Goal: Task Accomplishment & Management: Manage account settings

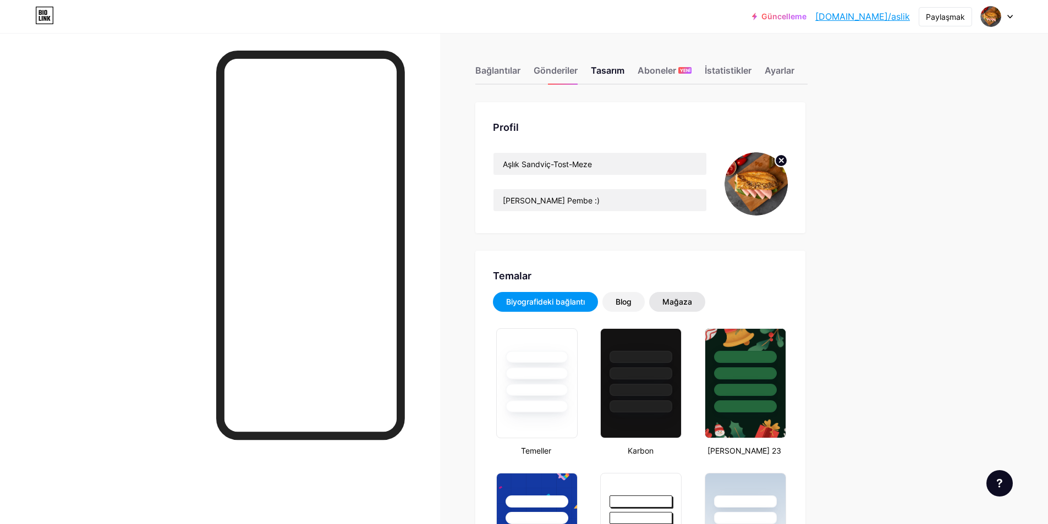
click at [688, 305] on font "Mağaza" at bounding box center [678, 301] width 30 height 9
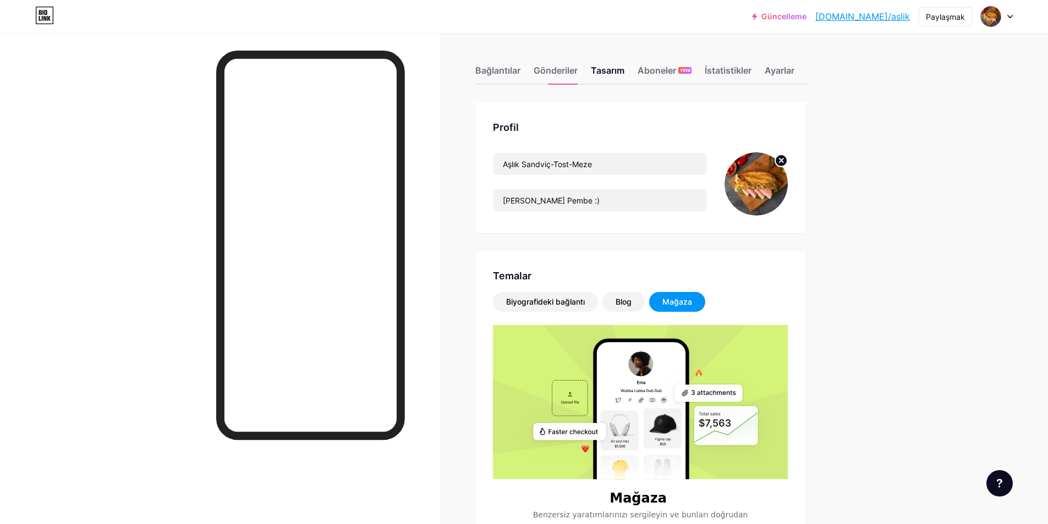
click at [743, 190] on img at bounding box center [756, 183] width 63 height 63
click at [744, 190] on img at bounding box center [756, 183] width 63 height 63
click at [509, 71] on font "Bağlantılar" at bounding box center [497, 70] width 45 height 11
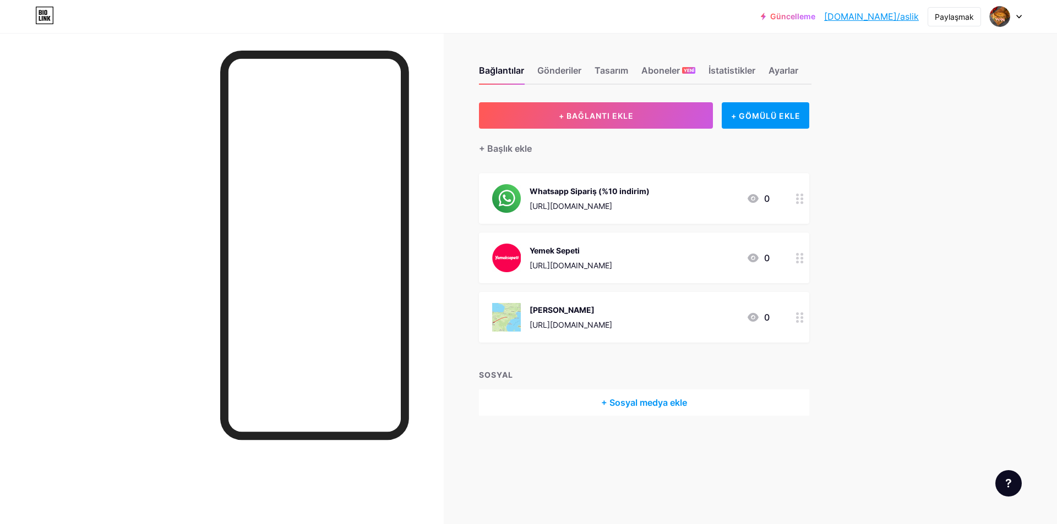
click at [660, 399] on font "+ Sosyal medya ekle" at bounding box center [644, 402] width 86 height 11
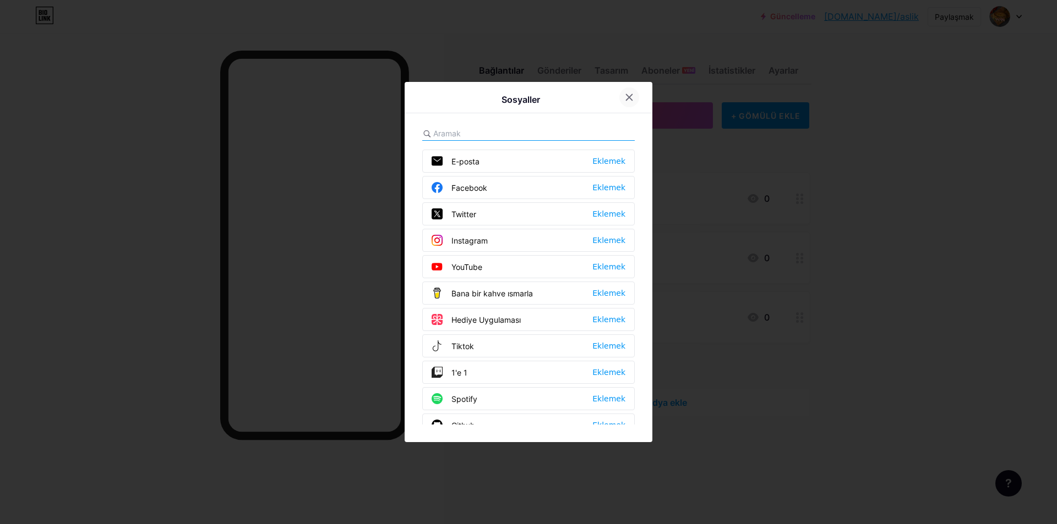
click at [626, 96] on icon at bounding box center [629, 98] width 6 height 6
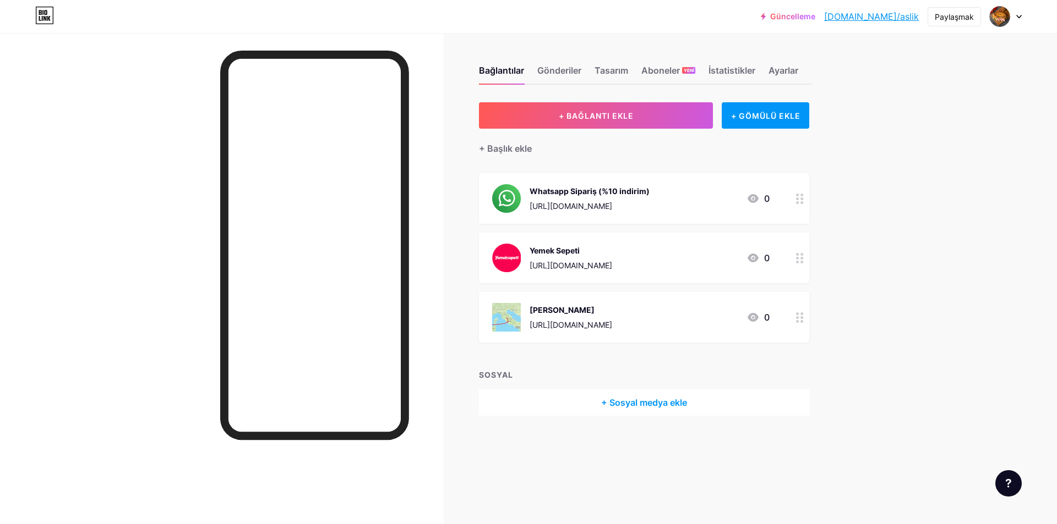
click at [646, 404] on font "+ Sosyal medya ekle" at bounding box center [644, 402] width 86 height 11
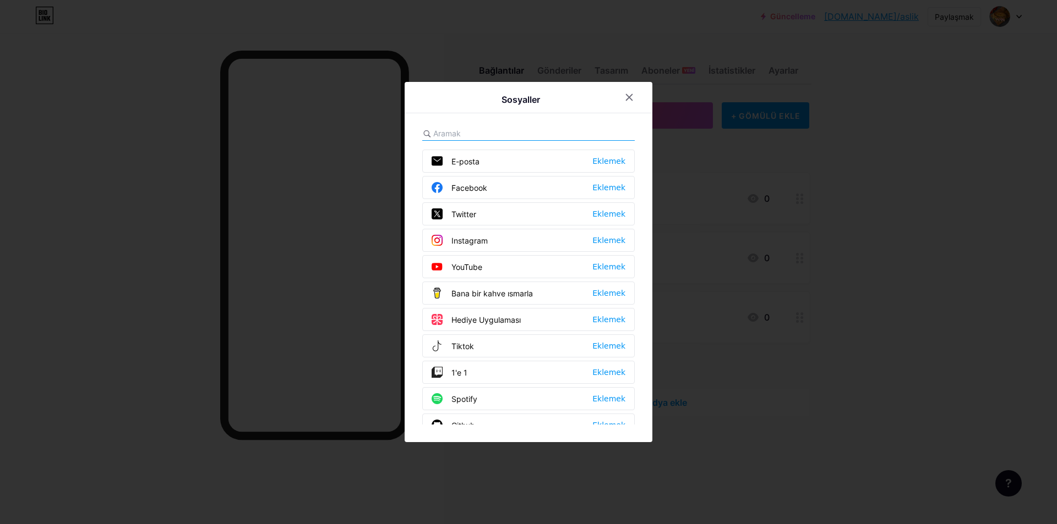
click at [481, 242] on font "Instagram" at bounding box center [469, 240] width 36 height 9
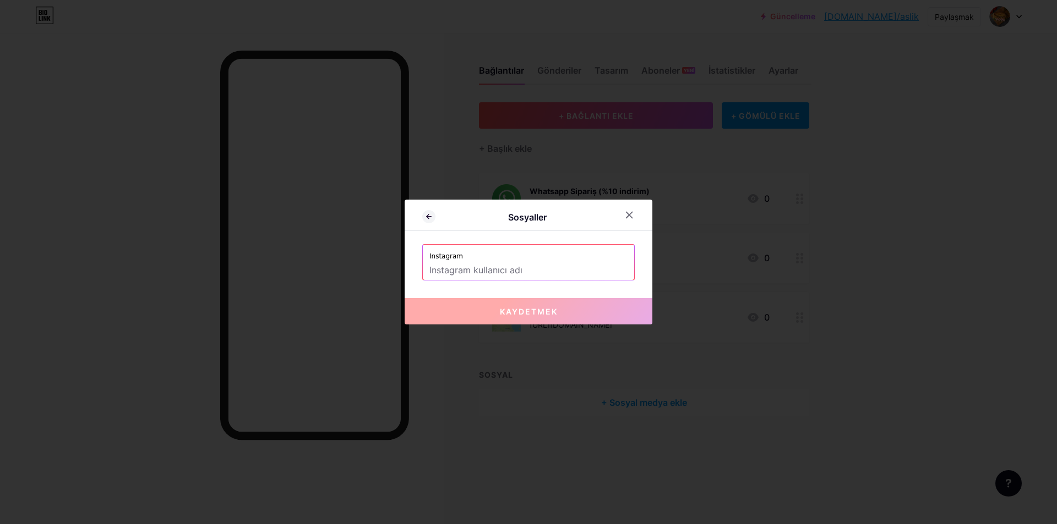
click at [489, 272] on input "text" at bounding box center [528, 270] width 198 height 19
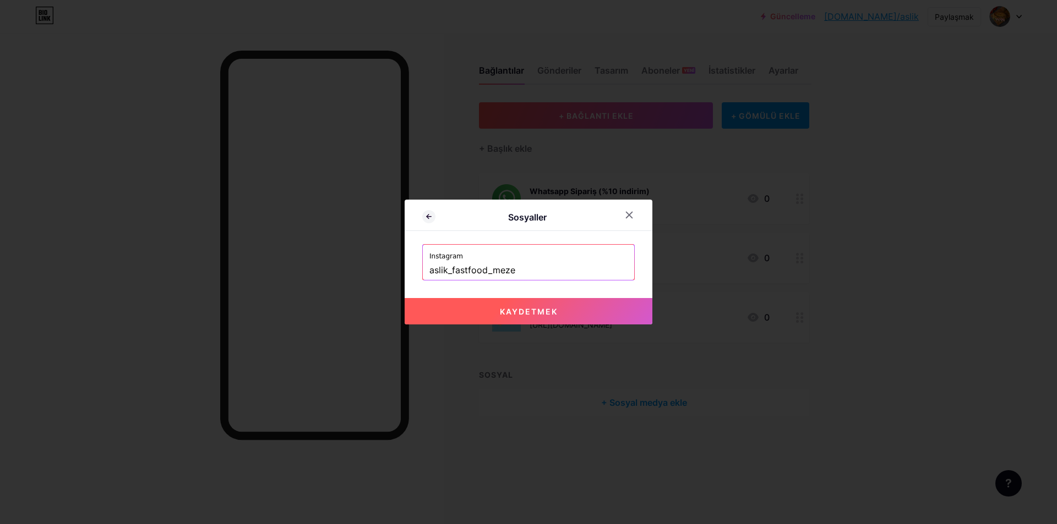
click at [523, 311] on font "Kaydetmek" at bounding box center [529, 311] width 58 height 9
type input "[URL][DOMAIN_NAME]"
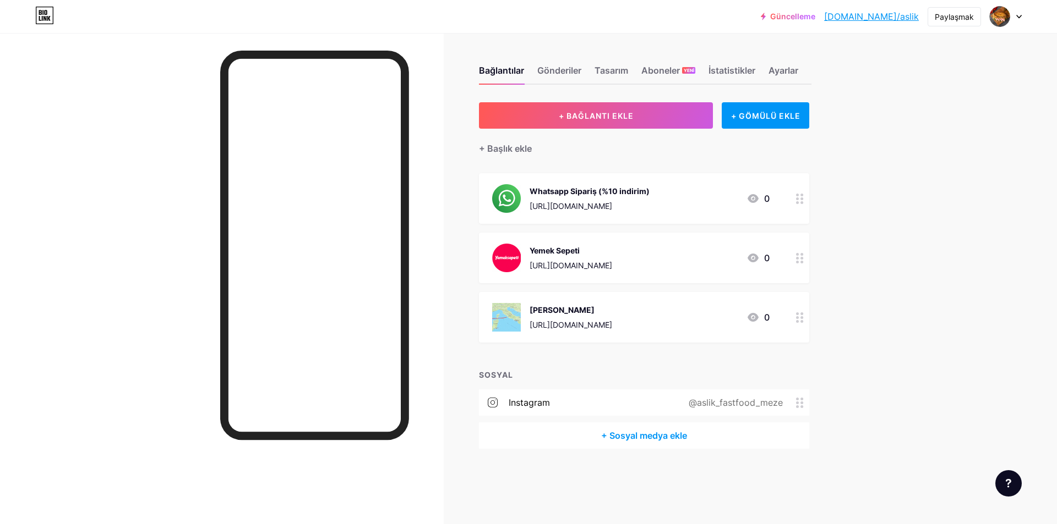
click at [526, 403] on font "Instagram" at bounding box center [529, 402] width 41 height 11
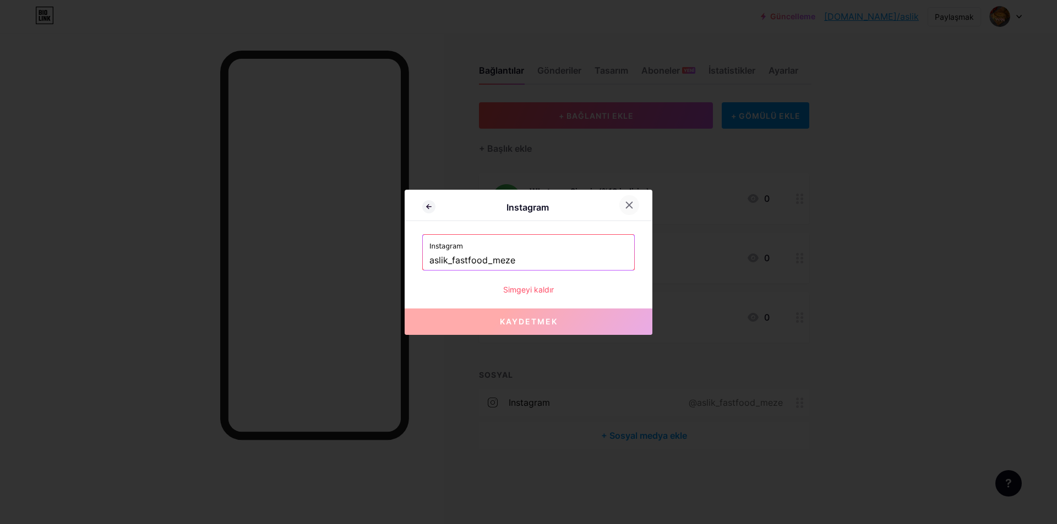
click at [625, 205] on icon at bounding box center [629, 205] width 9 height 9
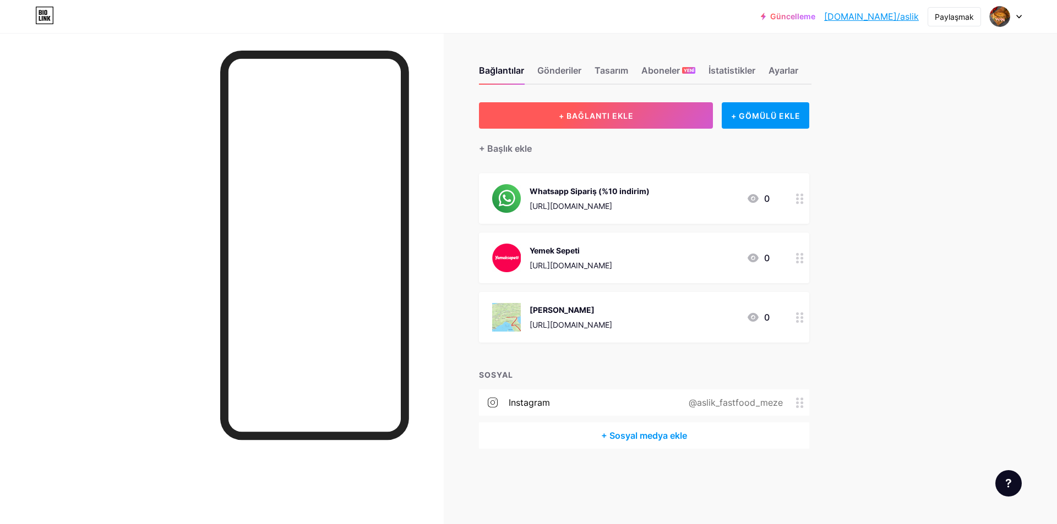
click at [619, 107] on button "+ BAĞLANTI EKLE" at bounding box center [596, 115] width 234 height 26
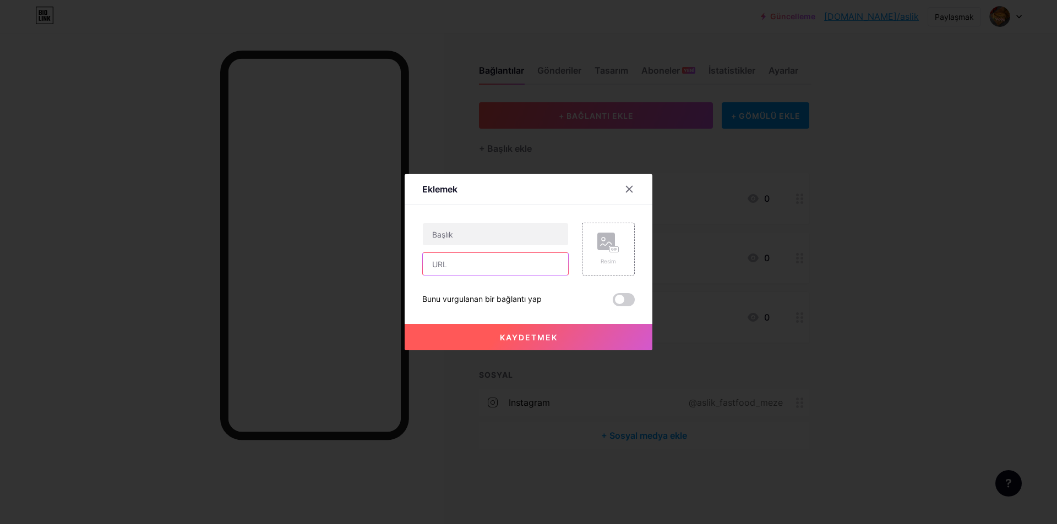
click at [463, 256] on input "text" at bounding box center [495, 264] width 145 height 22
paste input "[URL][DOMAIN_NAME]"
type input "[URL][DOMAIN_NAME]"
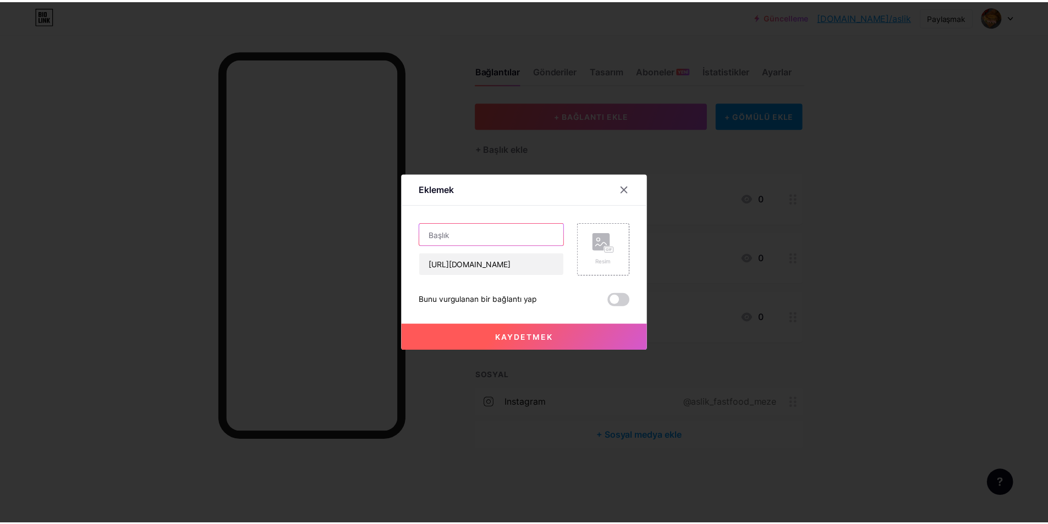
scroll to position [0, 0]
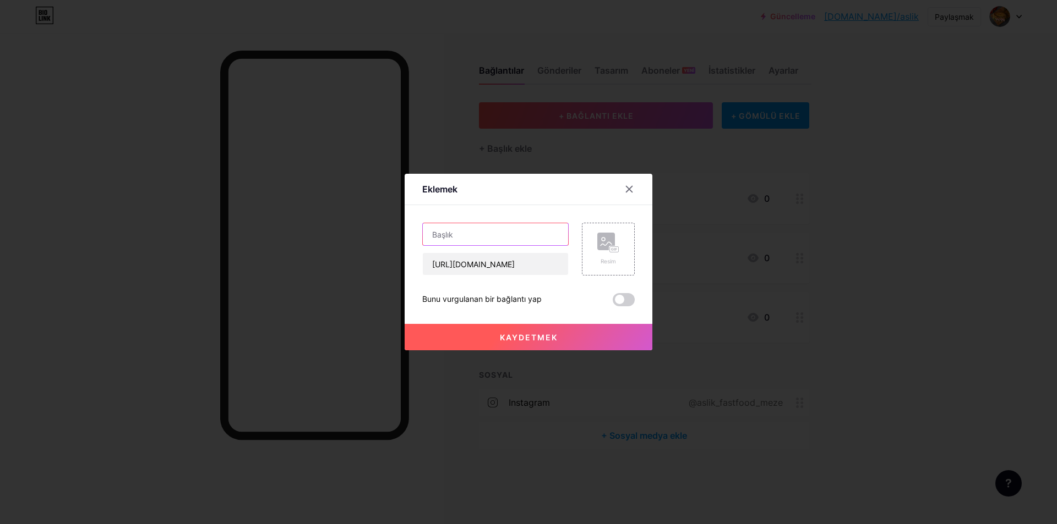
click at [453, 234] on input "text" at bounding box center [495, 234] width 145 height 22
type input "Instagram"
click at [510, 343] on button "Kaydetmek" at bounding box center [528, 337] width 248 height 26
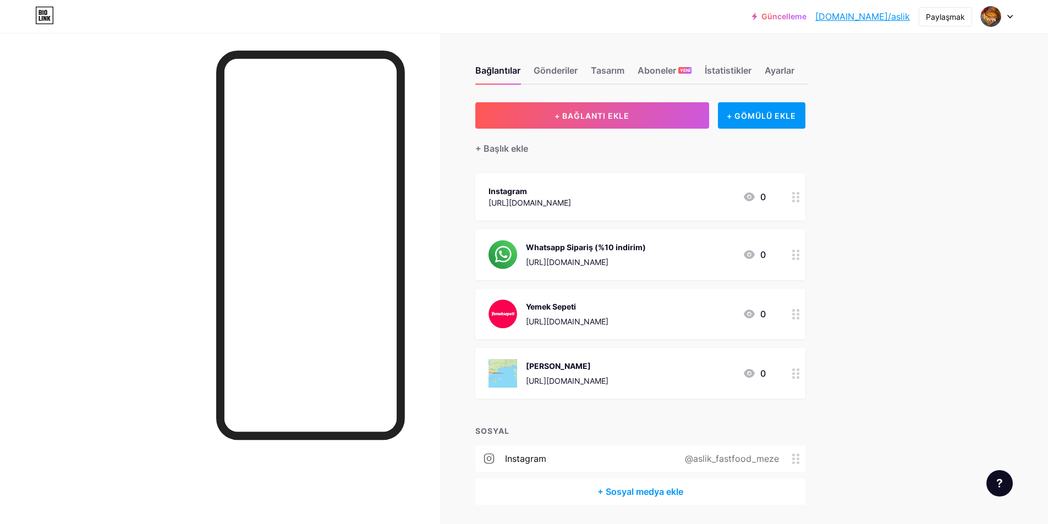
click at [800, 201] on circle at bounding box center [798, 201] width 3 height 3
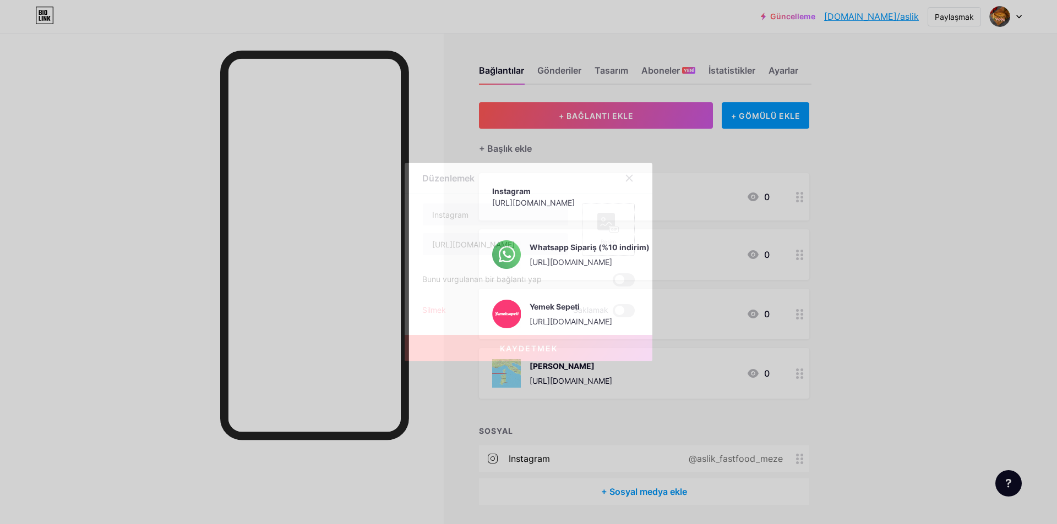
click at [601, 231] on icon at bounding box center [608, 223] width 22 height 20
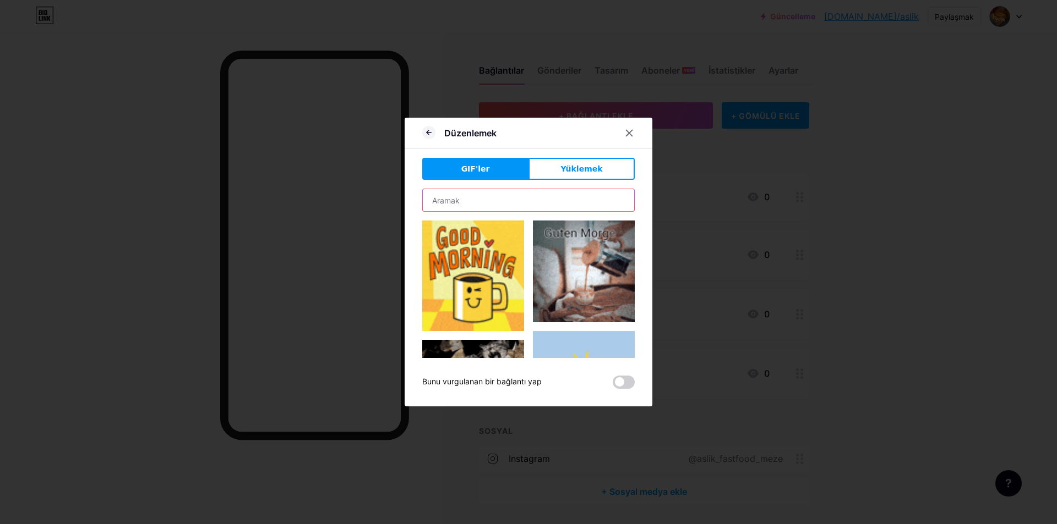
click at [479, 201] on input "text" at bounding box center [528, 200] width 211 height 22
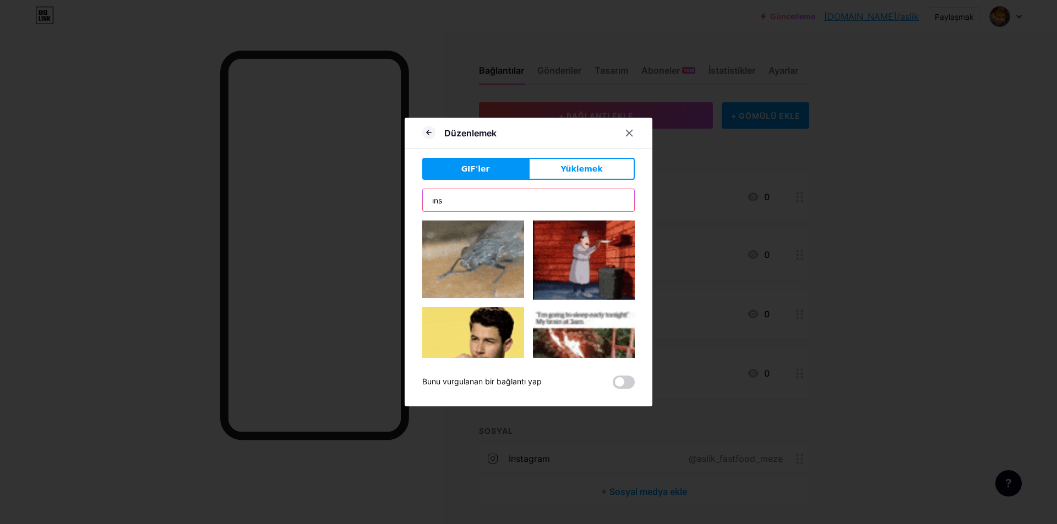
type input "ıns"
click at [622, 380] on span at bounding box center [624, 382] width 22 height 13
click at [613, 385] on input "checkbox" at bounding box center [613, 385] width 0 height 0
click at [626, 135] on icon at bounding box center [629, 133] width 6 height 6
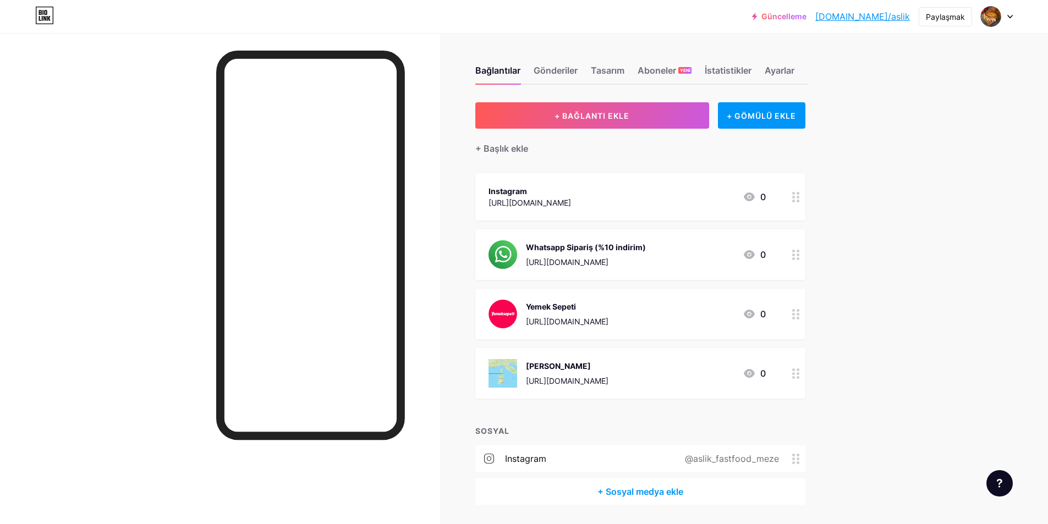
click at [795, 196] on circle at bounding box center [793, 197] width 3 height 3
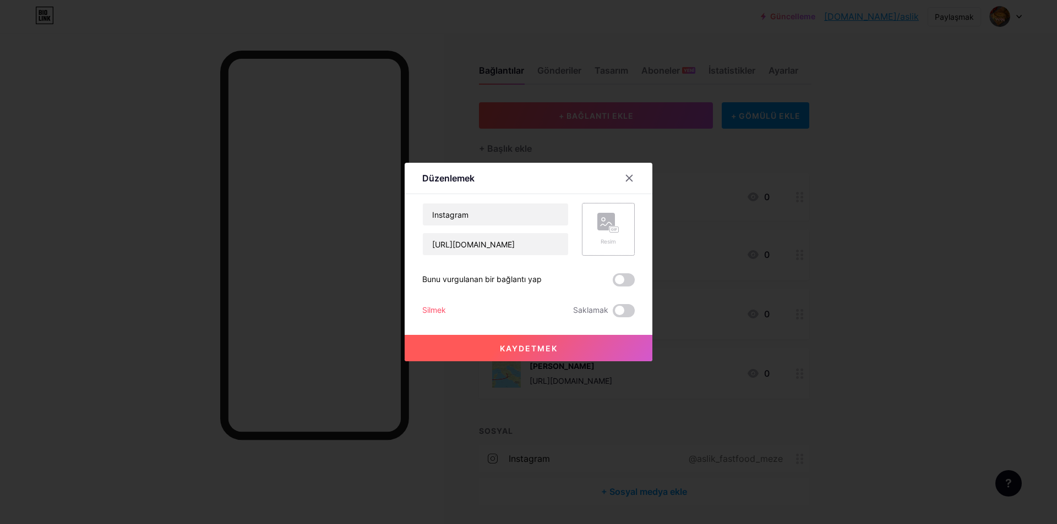
click at [582, 226] on div "Resim" at bounding box center [608, 229] width 53 height 53
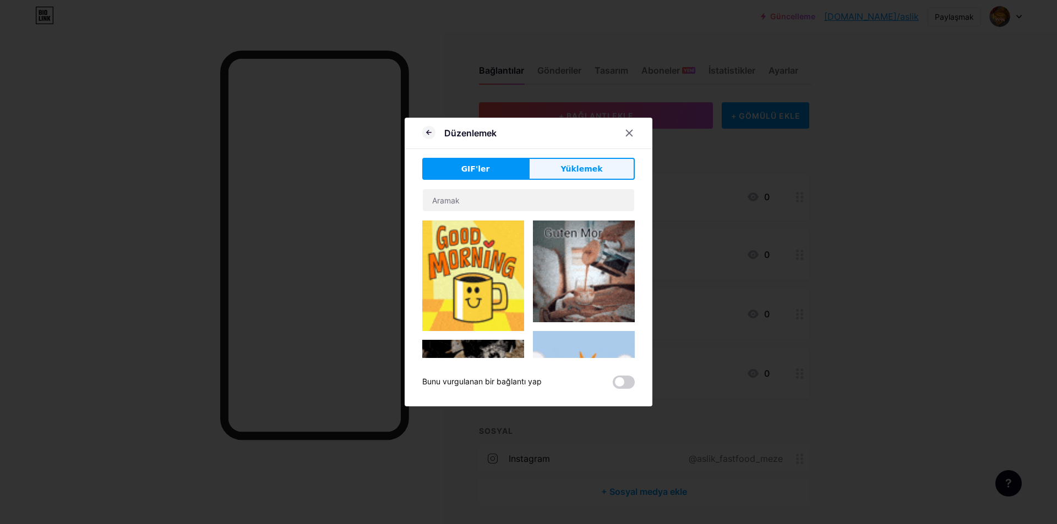
click at [573, 176] on button "Yüklemek" at bounding box center [581, 169] width 106 height 22
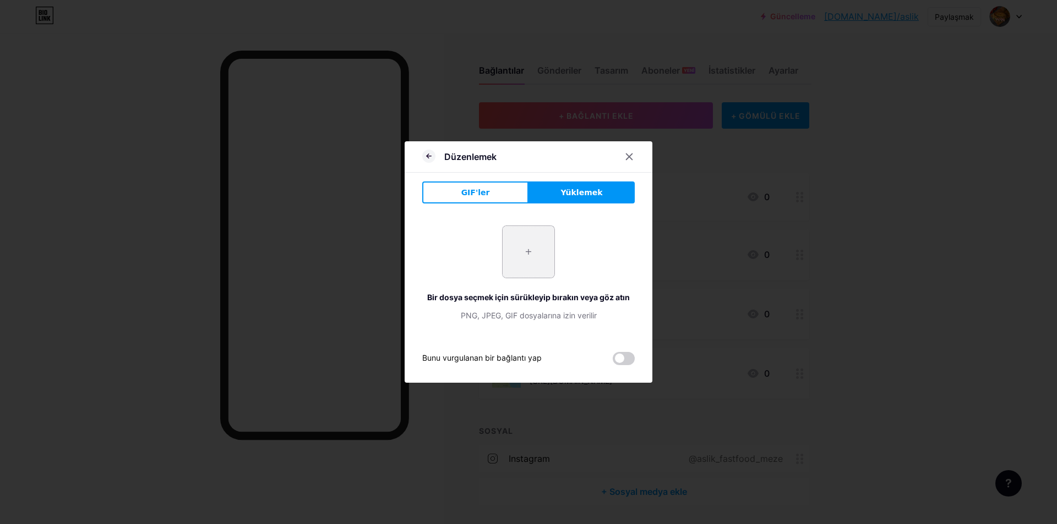
click at [531, 277] on input "file" at bounding box center [528, 252] width 52 height 52
type input "C:\fakepath\v982-d3-04.jpg"
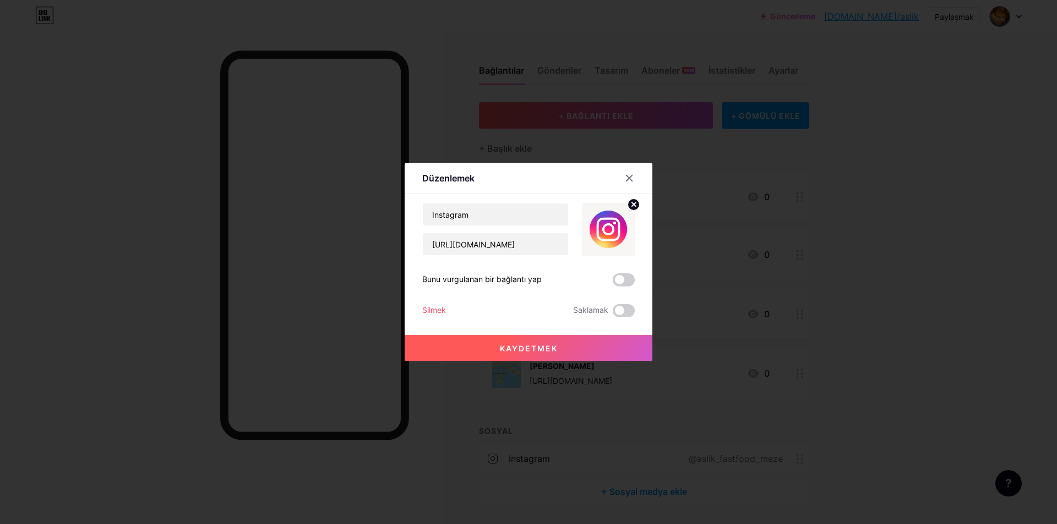
click at [527, 351] on font "Kaydetmek" at bounding box center [529, 348] width 58 height 9
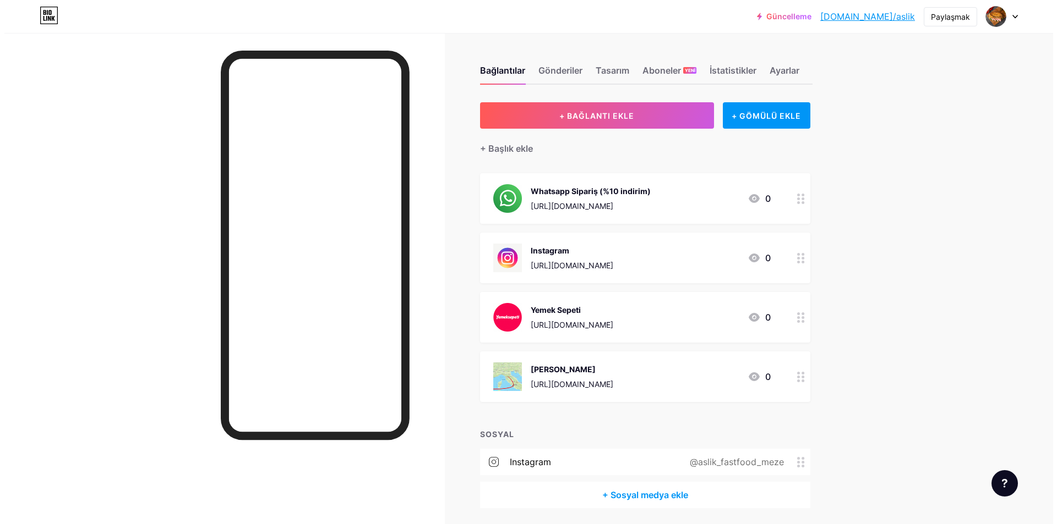
scroll to position [39, 0]
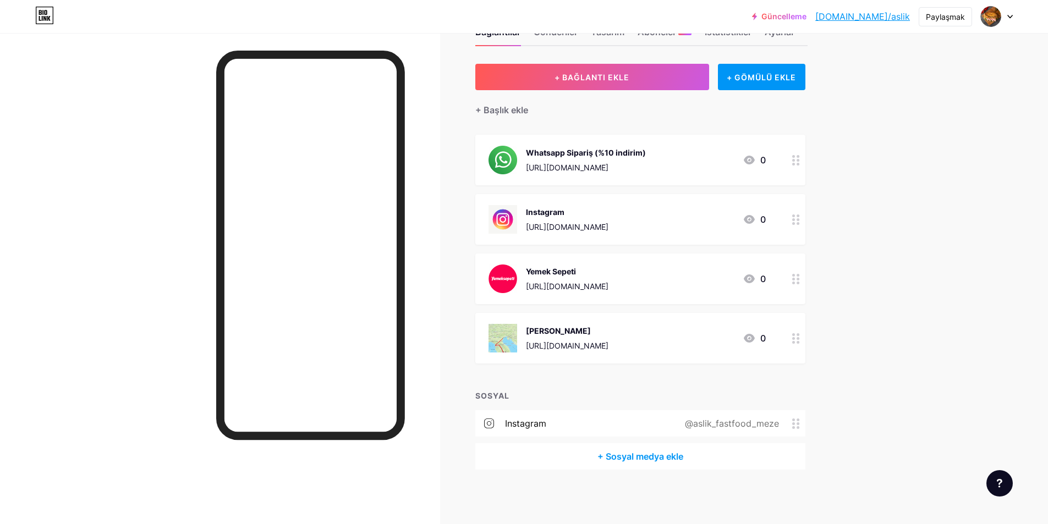
click at [635, 460] on font "+ Sosyal medya ekle" at bounding box center [641, 456] width 86 height 11
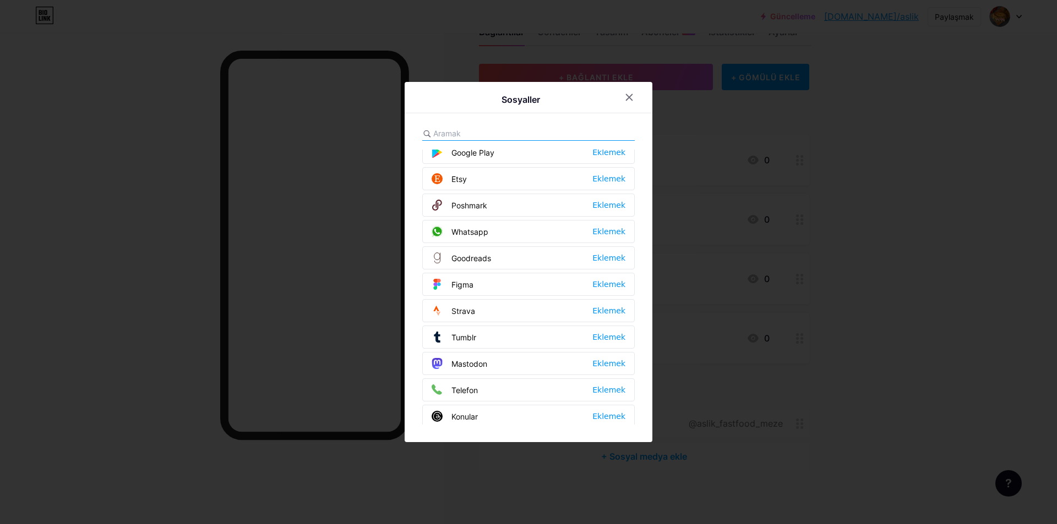
scroll to position [993, 0]
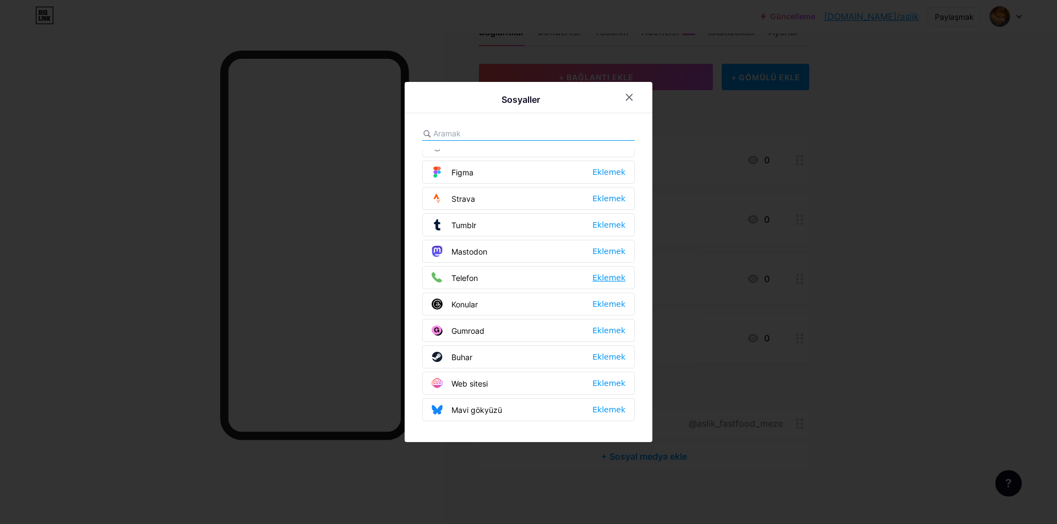
click at [600, 278] on font "Eklemek" at bounding box center [608, 278] width 33 height 9
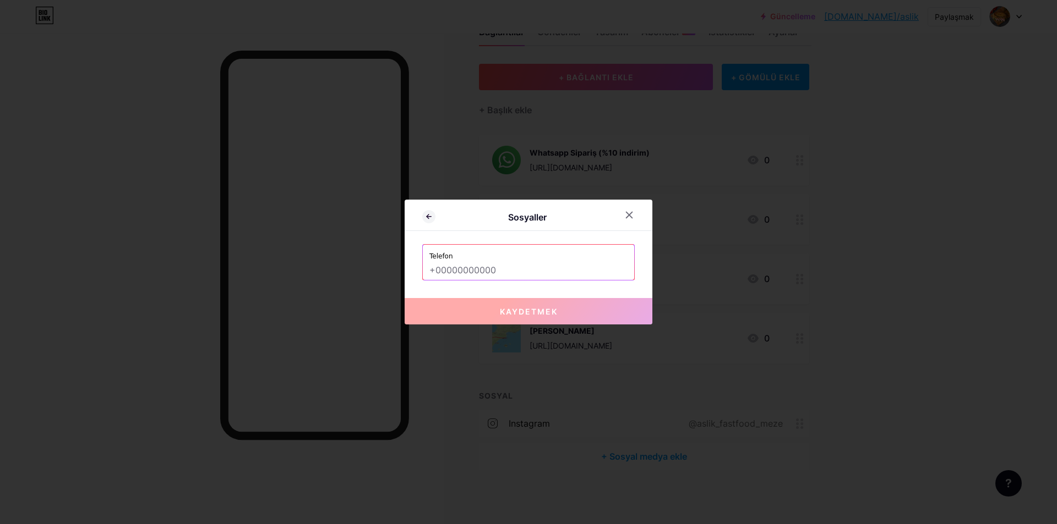
click at [466, 272] on input "text" at bounding box center [528, 270] width 198 height 19
type input "0"
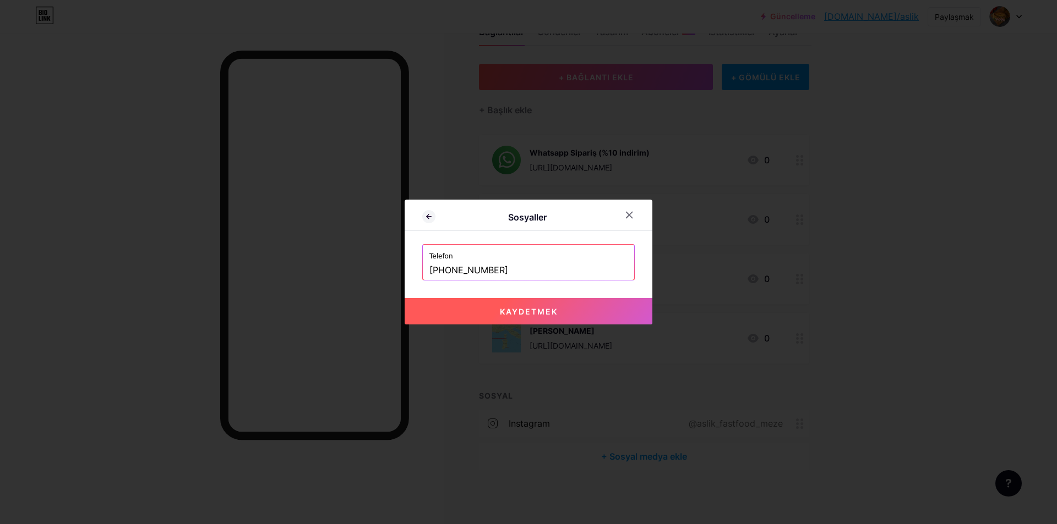
click at [532, 318] on button "Kaydetmek" at bounding box center [528, 311] width 248 height 26
type input "tel:[PHONE_NUMBER]"
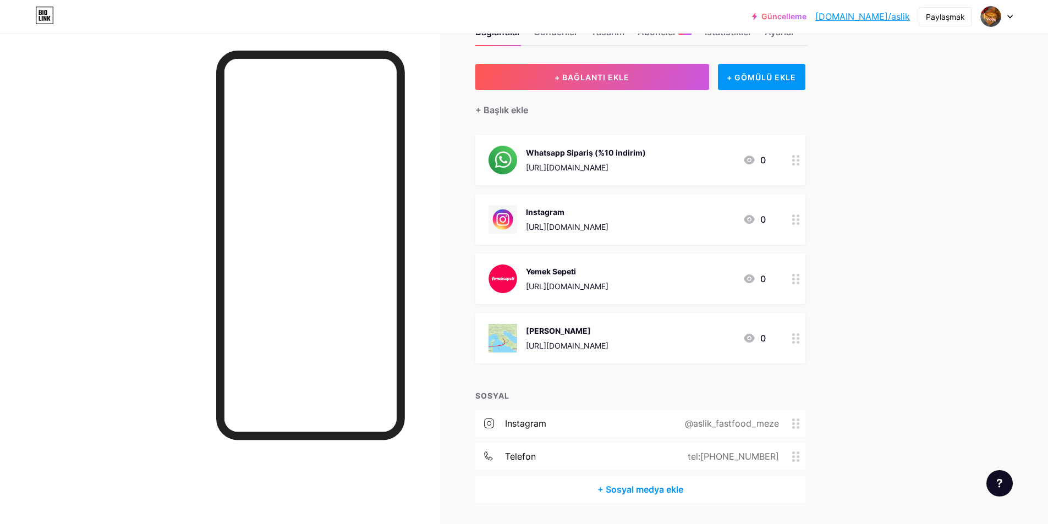
click at [636, 489] on font "+ Sosyal medya ekle" at bounding box center [641, 489] width 86 height 11
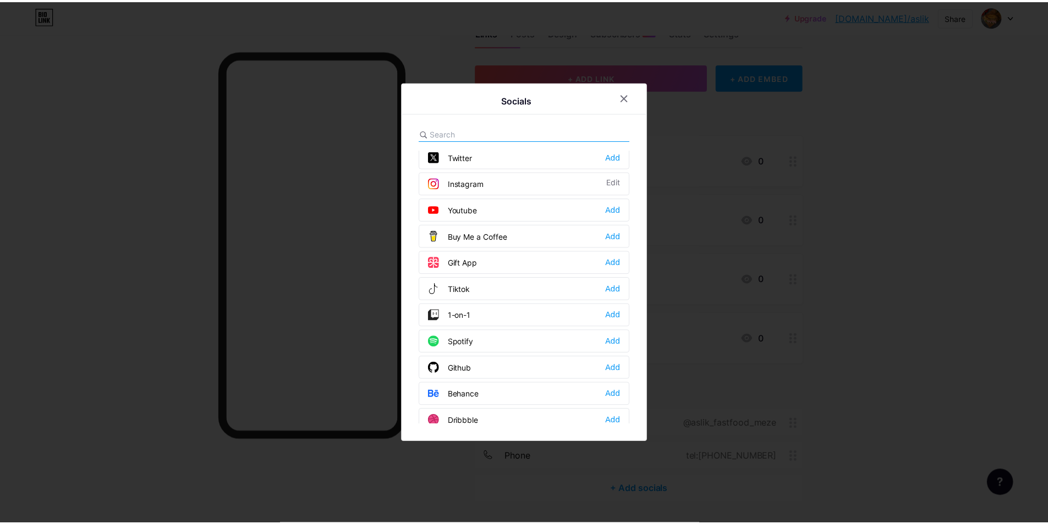
scroll to position [0, 0]
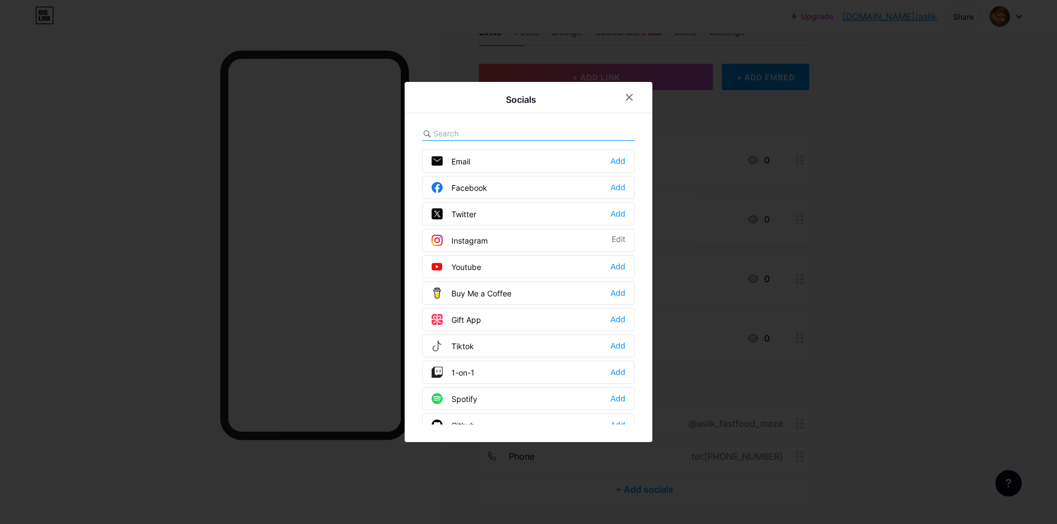
click at [910, 227] on div at bounding box center [528, 262] width 1057 height 524
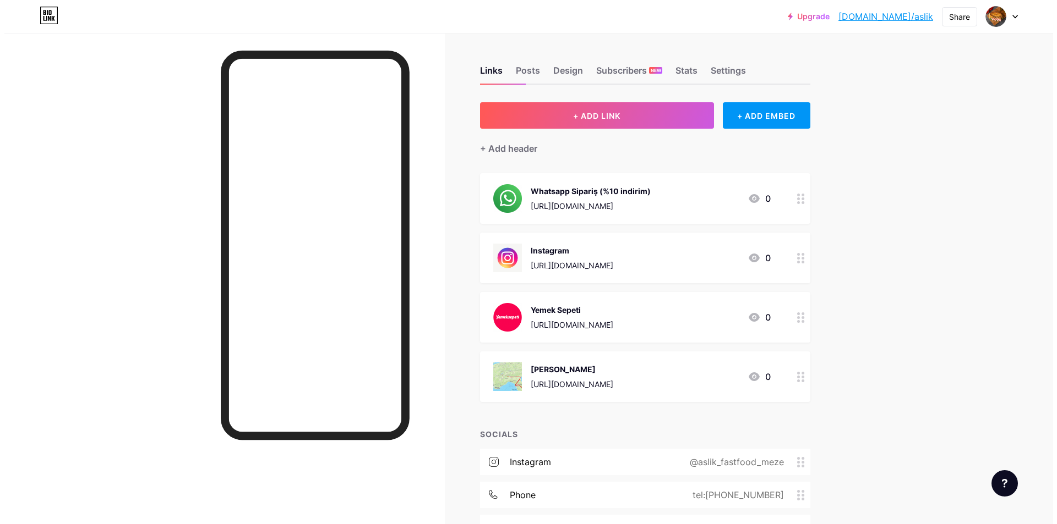
scroll to position [72, 0]
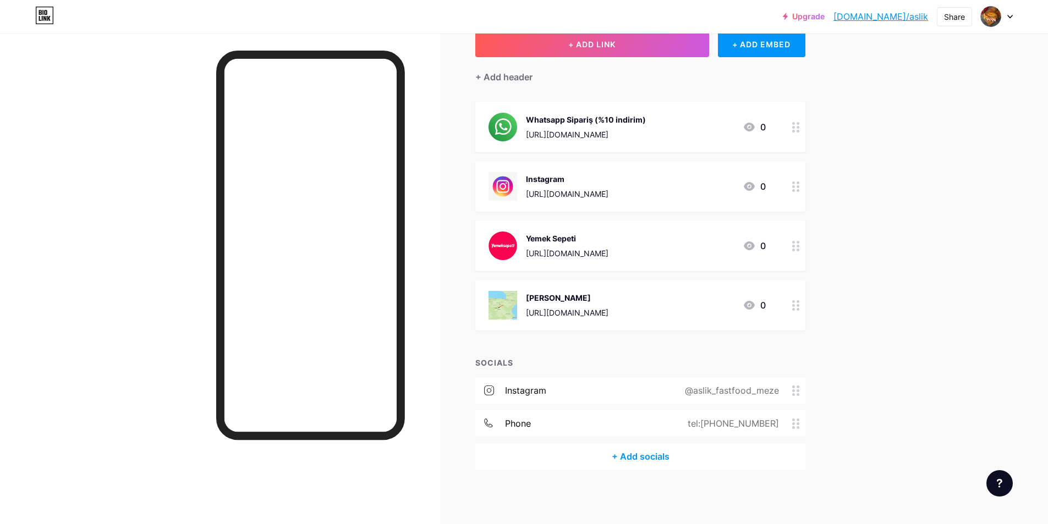
click at [647, 452] on div "+ Add socials" at bounding box center [640, 457] width 330 height 26
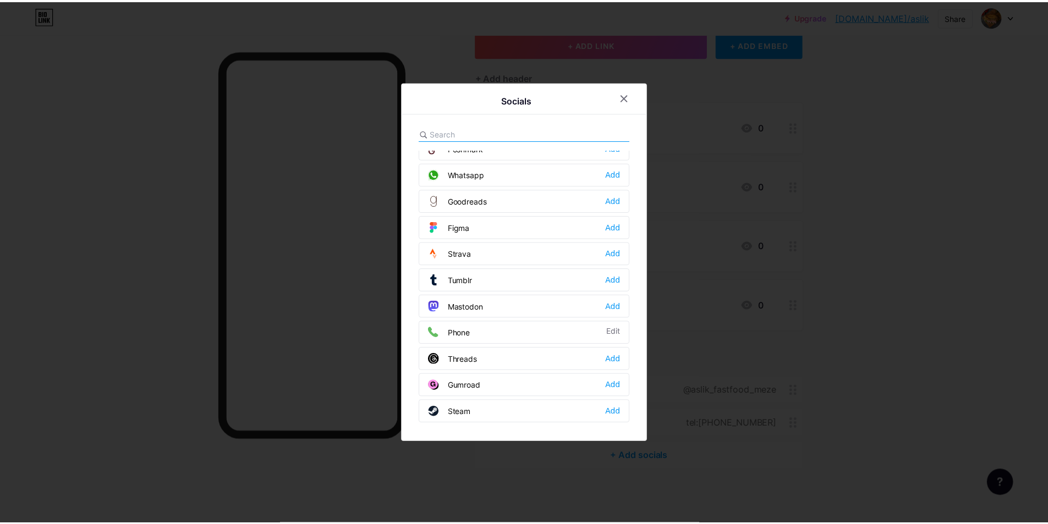
scroll to position [883, 0]
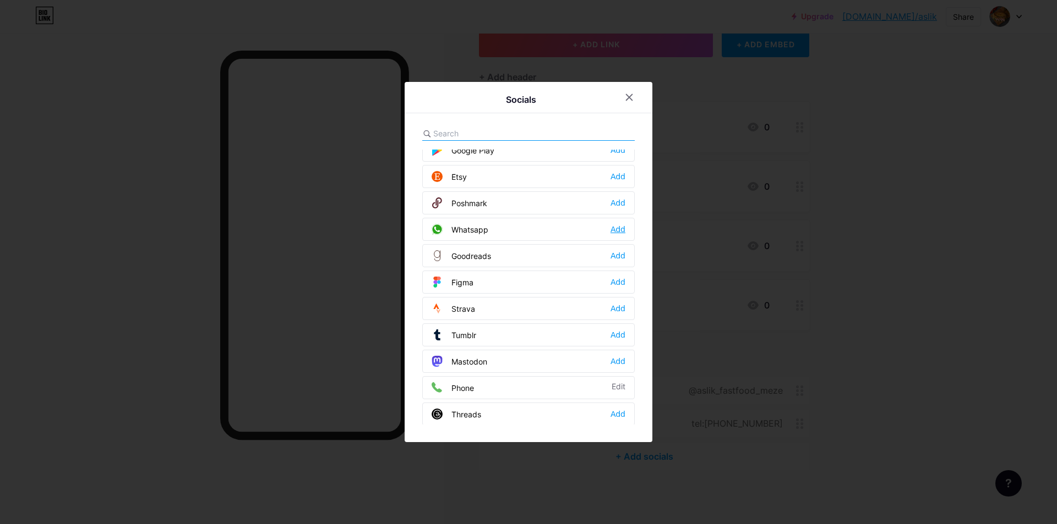
click at [617, 228] on div "Add" at bounding box center [617, 229] width 15 height 11
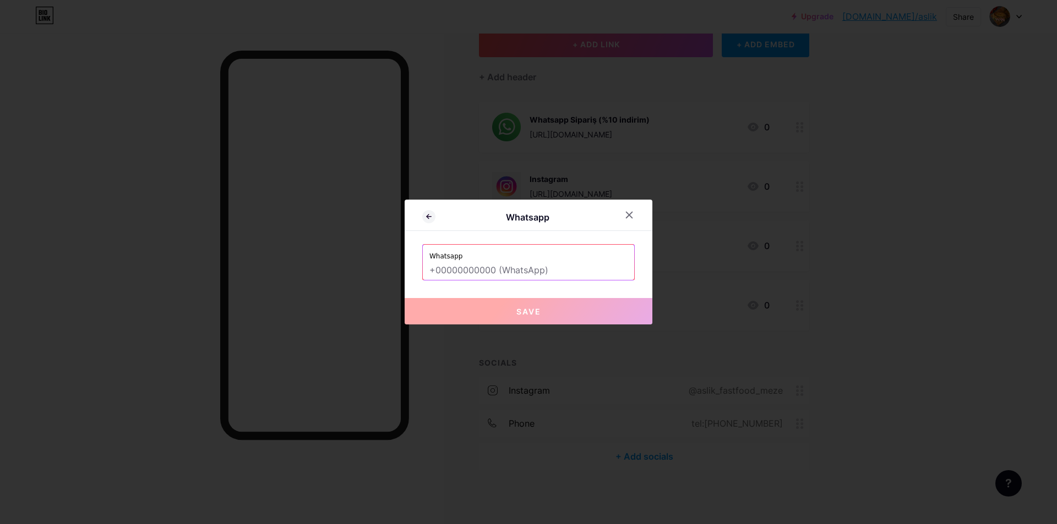
click at [494, 266] on input "text" at bounding box center [528, 270] width 198 height 19
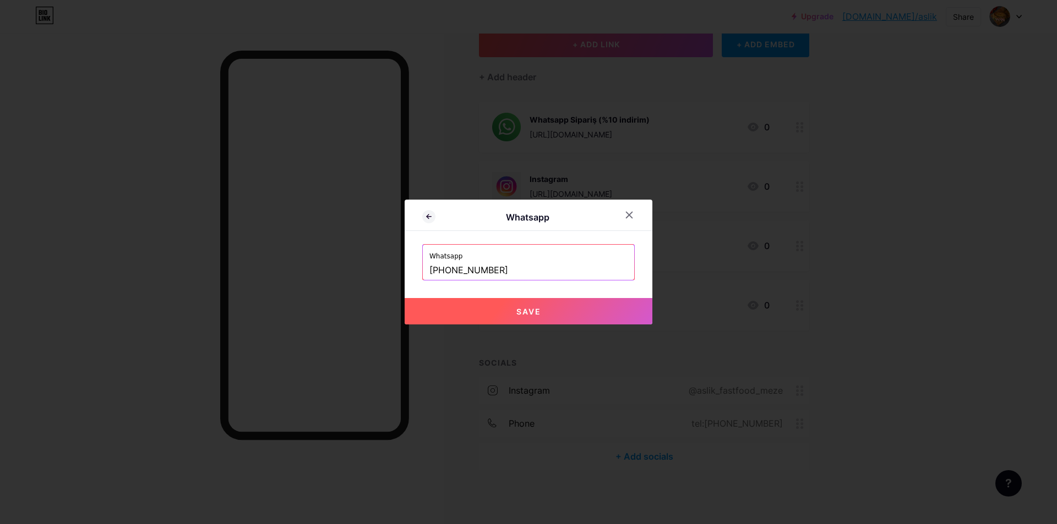
click at [526, 310] on span "Save" at bounding box center [528, 311] width 25 height 9
type input "[URL][DOMAIN_NAME][PHONE_NUMBER]"
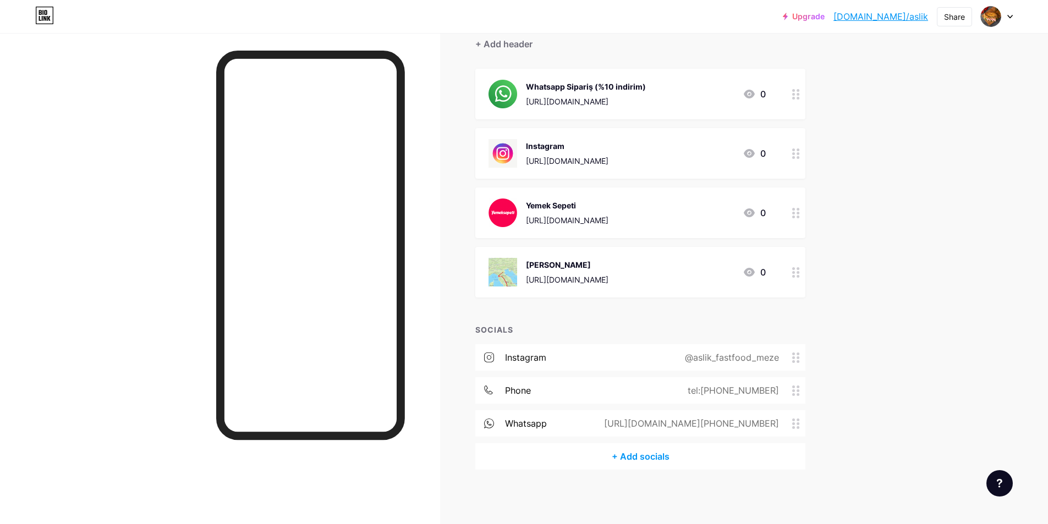
scroll to position [0, 0]
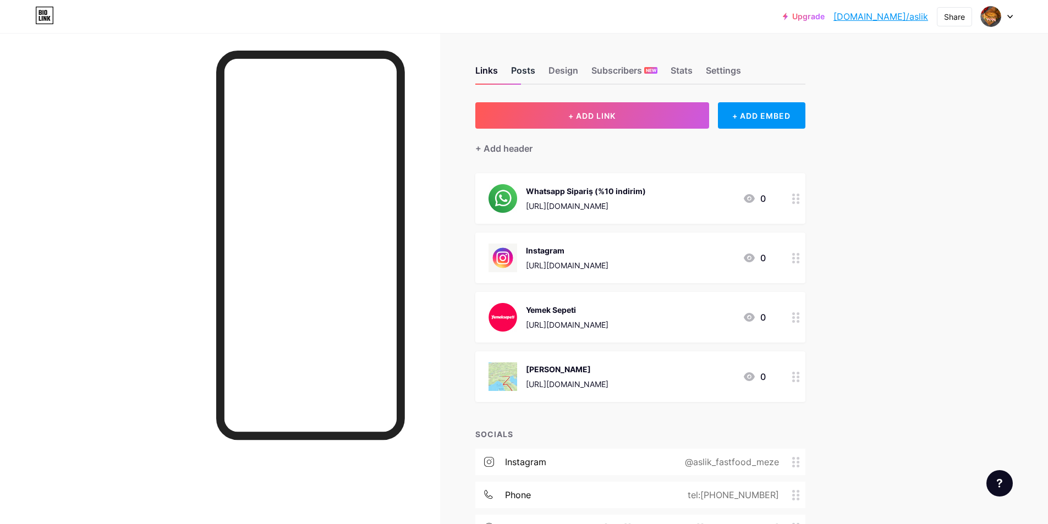
click at [521, 74] on div "Posts" at bounding box center [523, 74] width 24 height 20
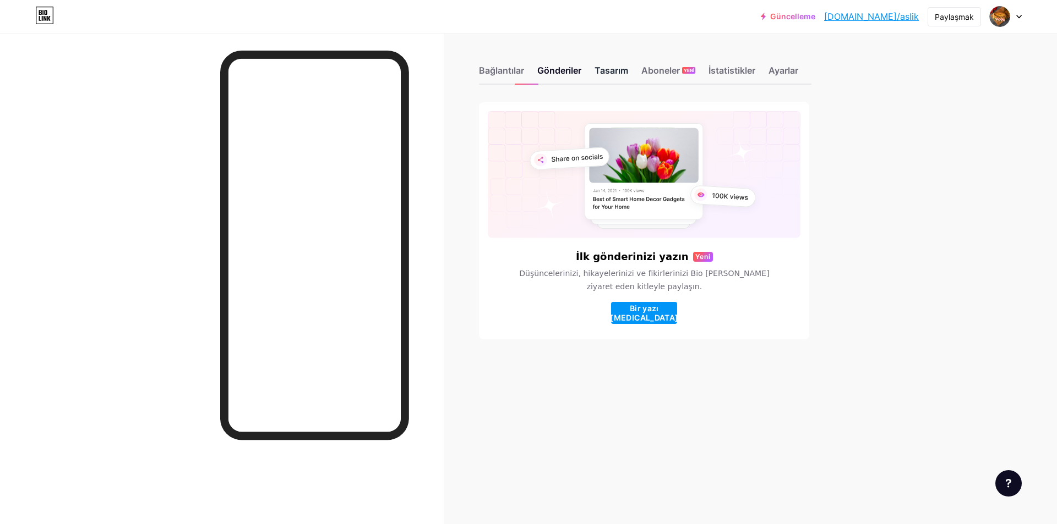
click at [622, 73] on font "Tasarım" at bounding box center [611, 70] width 34 height 11
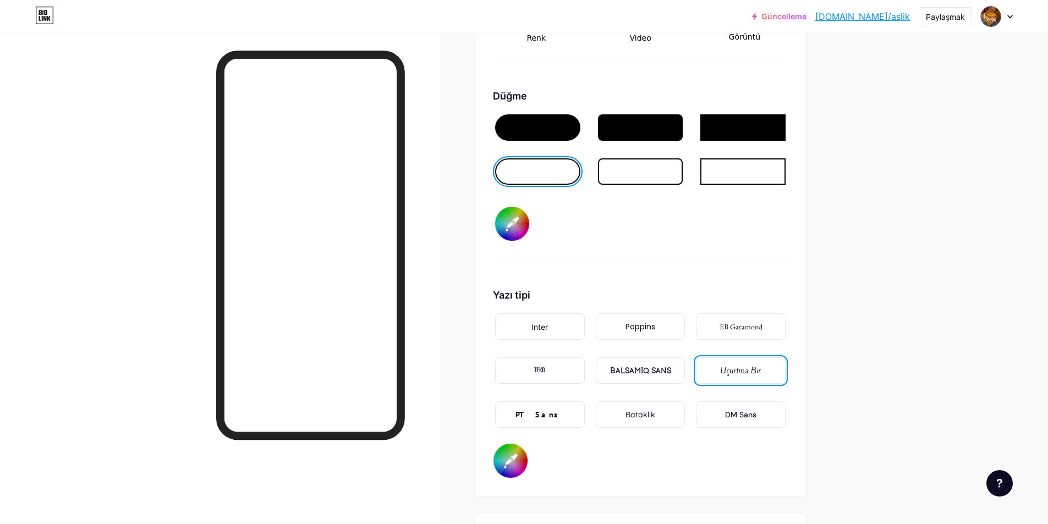
scroll to position [1706, 0]
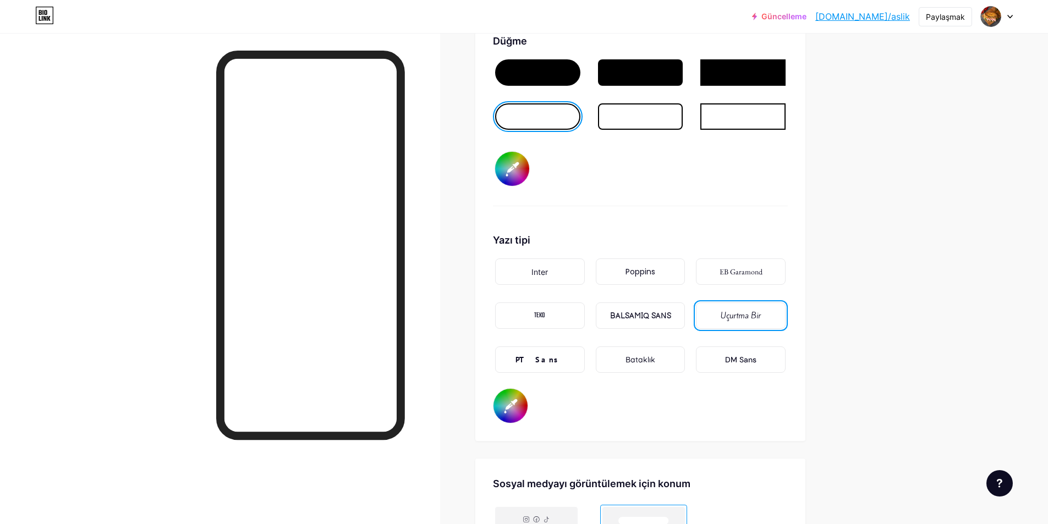
click at [546, 355] on font "PT Sans" at bounding box center [540, 360] width 48 height 10
click at [524, 160] on input "#000000" at bounding box center [512, 169] width 34 height 34
type input "#77a2ac"
drag, startPoint x: 423, startPoint y: 218, endPoint x: 423, endPoint y: 235, distance: 17.1
click at [423, 235] on div at bounding box center [220, 295] width 440 height 524
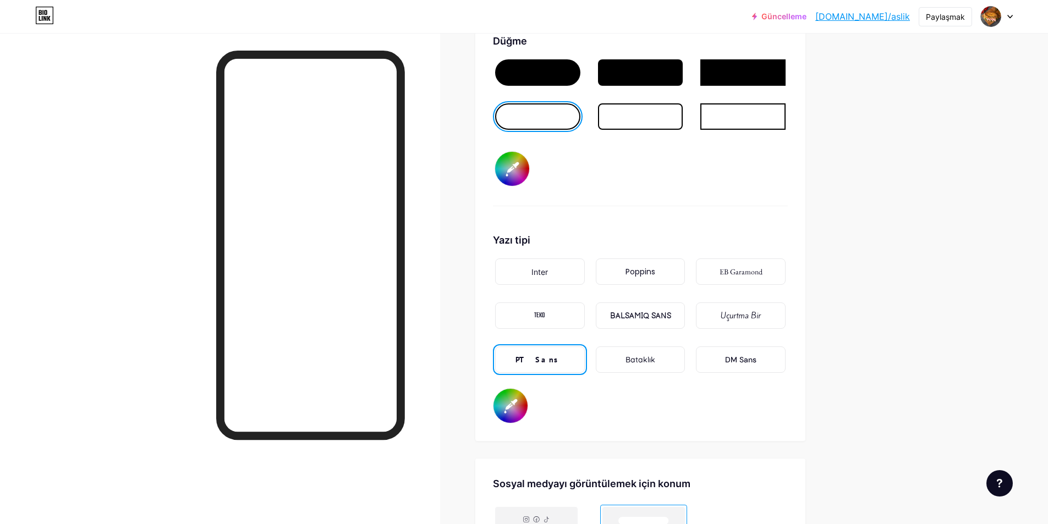
click at [516, 157] on input "#77a2ac" at bounding box center [512, 169] width 34 height 34
click at [621, 107] on div at bounding box center [640, 116] width 85 height 26
click at [557, 104] on div at bounding box center [537, 116] width 85 height 26
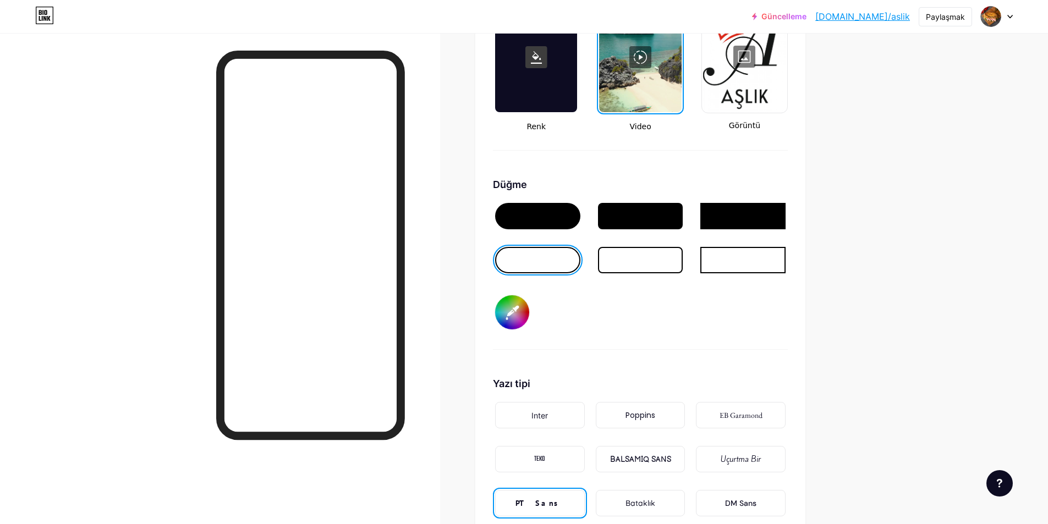
scroll to position [1727, 0]
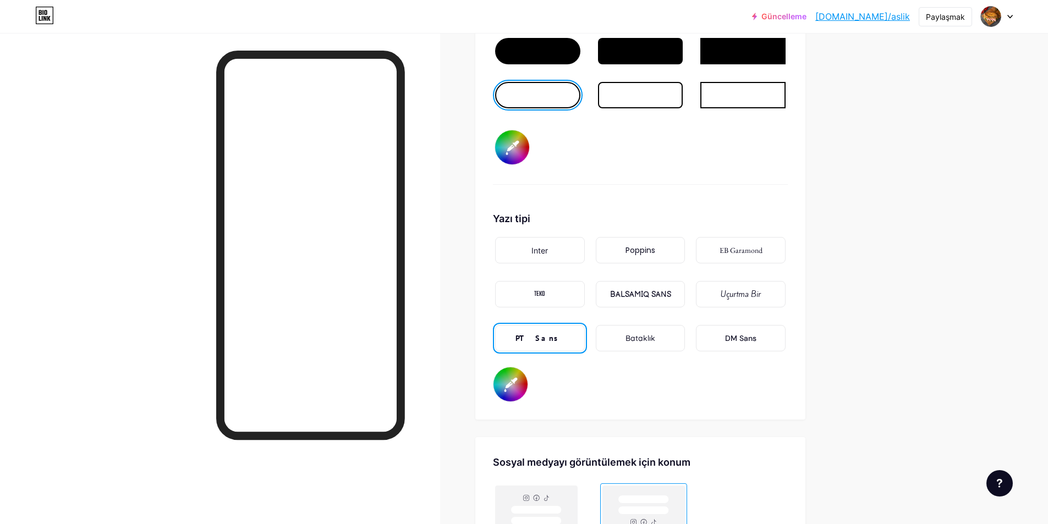
click at [513, 368] on input "#ffffff" at bounding box center [511, 385] width 34 height 34
type input "#000000"
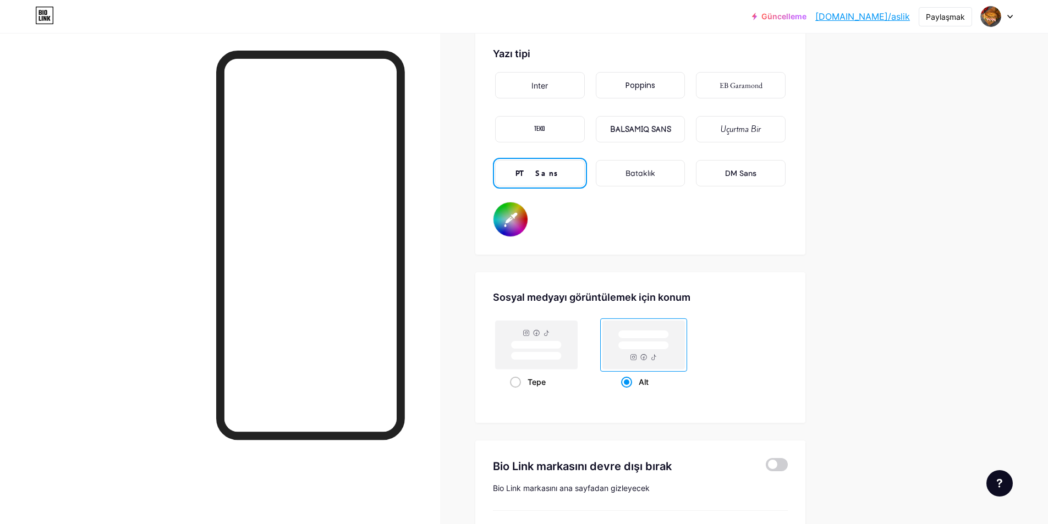
scroll to position [1948, 0]
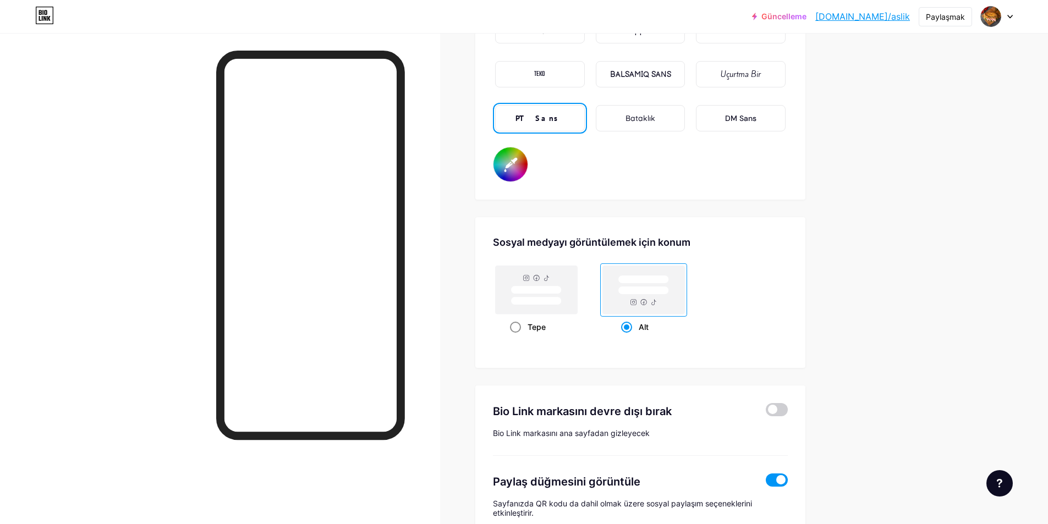
click at [521, 322] on span at bounding box center [515, 327] width 11 height 11
click at [517, 337] on input "Tepe" at bounding box center [513, 340] width 7 height 7
radio input "true"
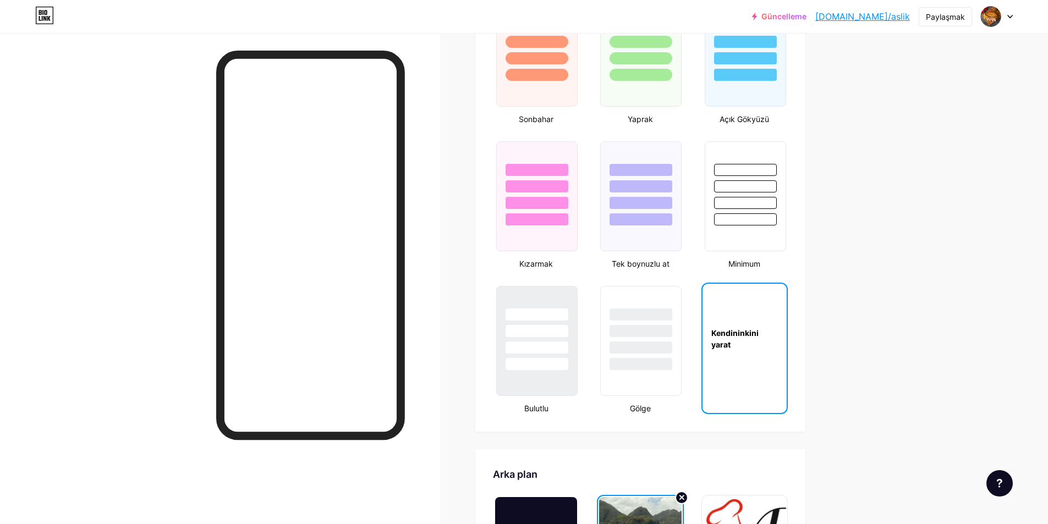
scroll to position [957, 0]
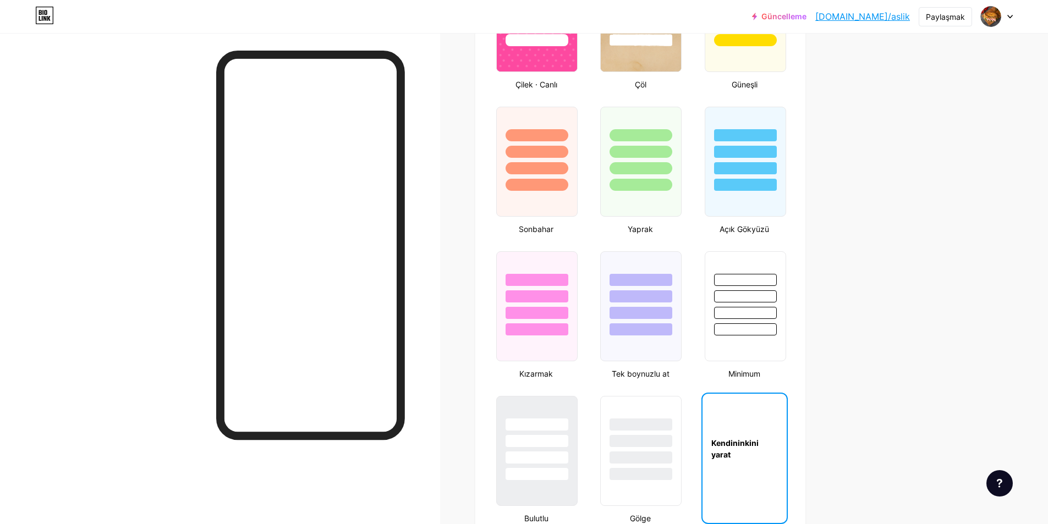
click at [807, 14] on font "Güncelleme" at bounding box center [784, 16] width 45 height 9
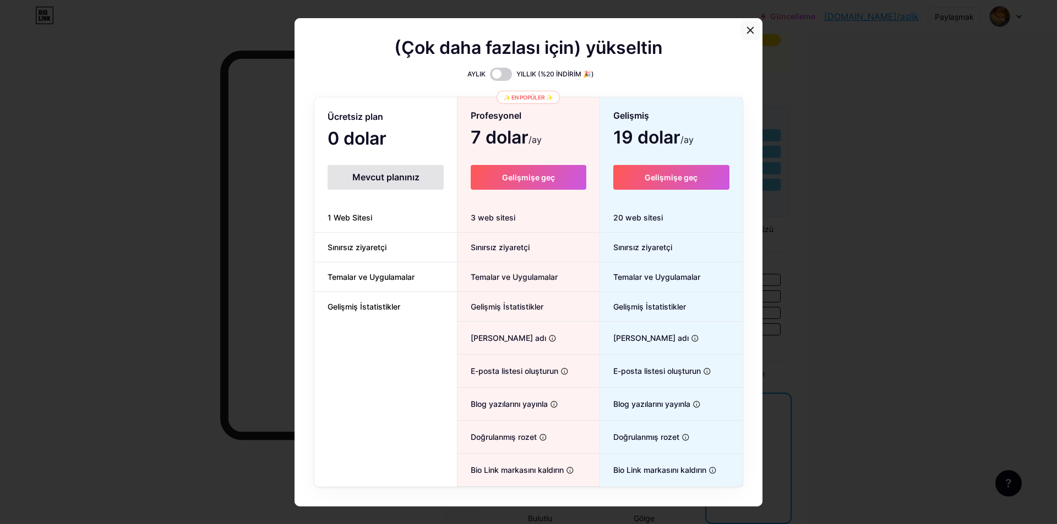
click at [746, 28] on icon at bounding box center [750, 30] width 9 height 9
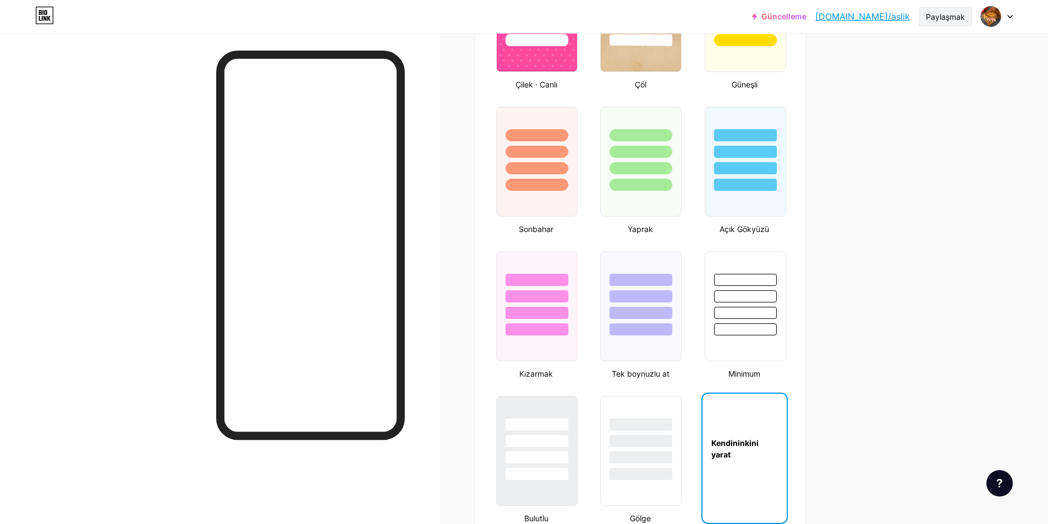
click at [955, 14] on font "Paylaşmak" at bounding box center [945, 16] width 39 height 9
click at [877, 108] on div "Sosyal medya hesaplarıma ekle" at bounding box center [901, 109] width 114 height 26
click at [949, 16] on font "Paylaşmak" at bounding box center [945, 16] width 39 height 9
click at [945, 14] on font "Paylaşmak" at bounding box center [945, 16] width 39 height 9
click at [871, 81] on font "QR kodumu al" at bounding box center [872, 83] width 58 height 11
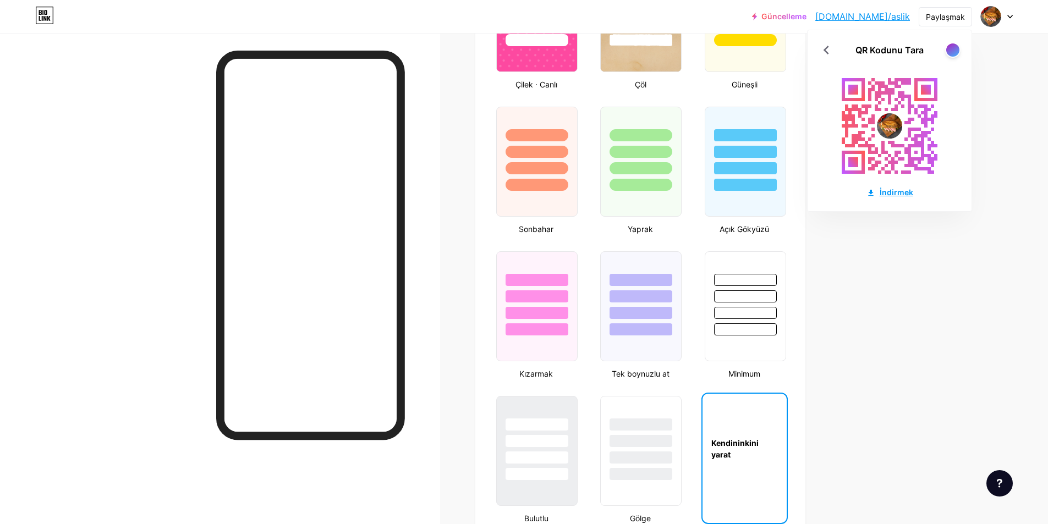
click at [888, 191] on font "İndirmek" at bounding box center [897, 192] width 34 height 9
